Goal: Task Accomplishment & Management: Use online tool/utility

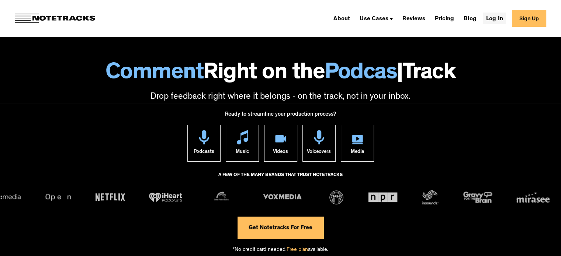
click at [501, 17] on link "Log In" at bounding box center [494, 19] width 23 height 12
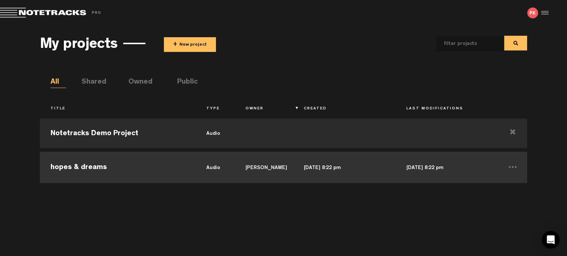
click at [139, 169] on td "hopes & dreams" at bounding box center [118, 166] width 156 height 33
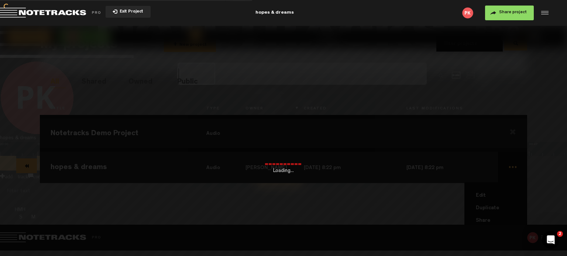
click at [492, 232] on div "Loading..." at bounding box center [283, 154] width 567 height 256
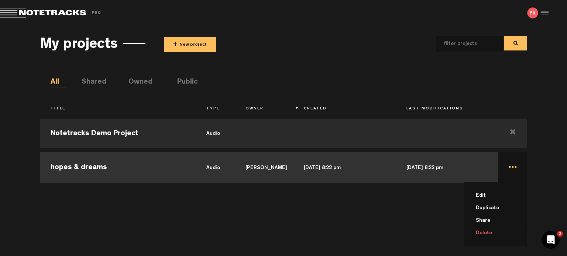
click at [490, 231] on li "Delete" at bounding box center [500, 233] width 54 height 13
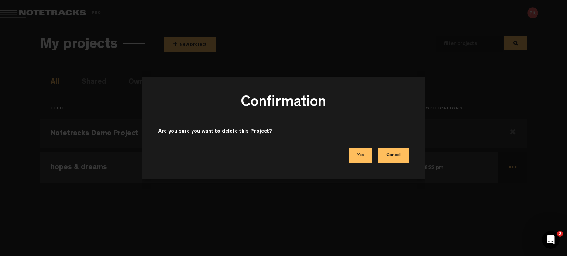
click at [367, 155] on button "Yes" at bounding box center [361, 156] width 24 height 15
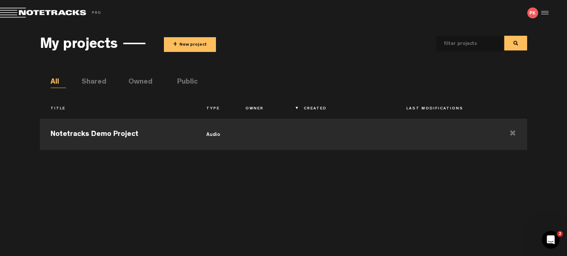
click at [183, 43] on button "+ New project" at bounding box center [190, 44] width 52 height 15
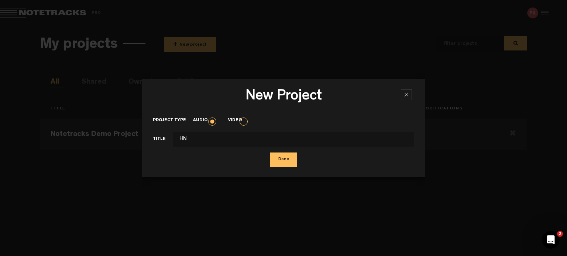
type input "H"
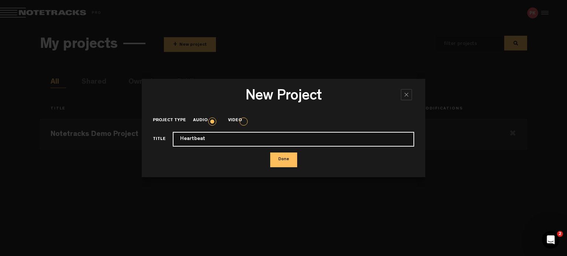
type input "Heartbeat"
click at [270, 153] on button "Done" at bounding box center [283, 160] width 27 height 15
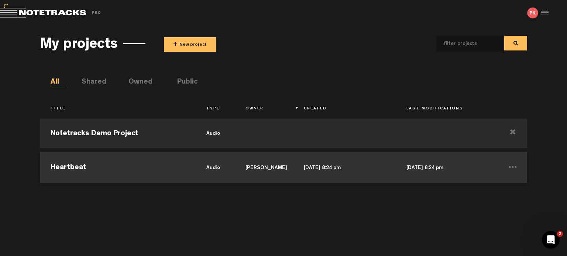
click at [173, 166] on td "Heartbeat" at bounding box center [118, 166] width 156 height 33
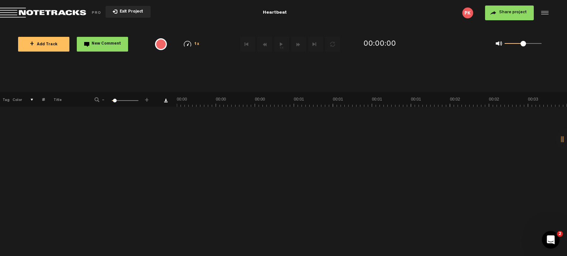
click at [57, 41] on button "+ Add Track" at bounding box center [43, 44] width 51 height 15
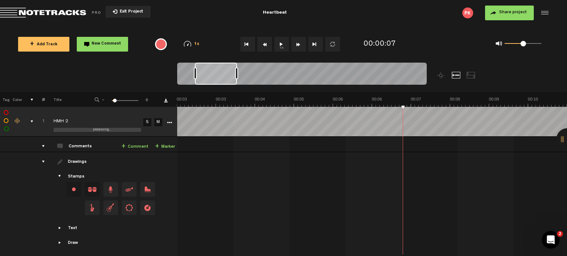
click at [217, 95] on th at bounding box center [372, 99] width 390 height 15
click at [219, 95] on th at bounding box center [372, 99] width 390 height 15
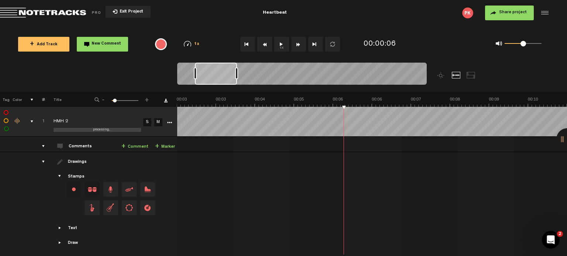
click at [344, 94] on th at bounding box center [372, 99] width 390 height 15
drag, startPoint x: 341, startPoint y: 97, endPoint x: 344, endPoint y: 103, distance: 6.3
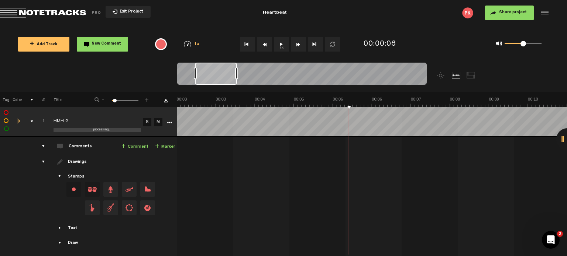
drag, startPoint x: 350, startPoint y: 103, endPoint x: 332, endPoint y: 97, distance: 19.1
drag, startPoint x: 333, startPoint y: 103, endPoint x: 350, endPoint y: 101, distance: 17.4
click at [347, 22] on md-toolbar "Exit Project Heartbeat Share project Save project" at bounding box center [283, 13] width 567 height 26
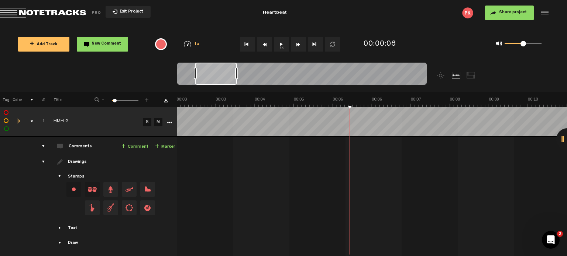
drag, startPoint x: 316, startPoint y: 90, endPoint x: 314, endPoint y: 96, distance: 6.2
click at [316, 90] on div at bounding box center [333, 78] width 312 height 30
click at [314, 96] on th at bounding box center [372, 99] width 390 height 15
